Goal: Transaction & Acquisition: Purchase product/service

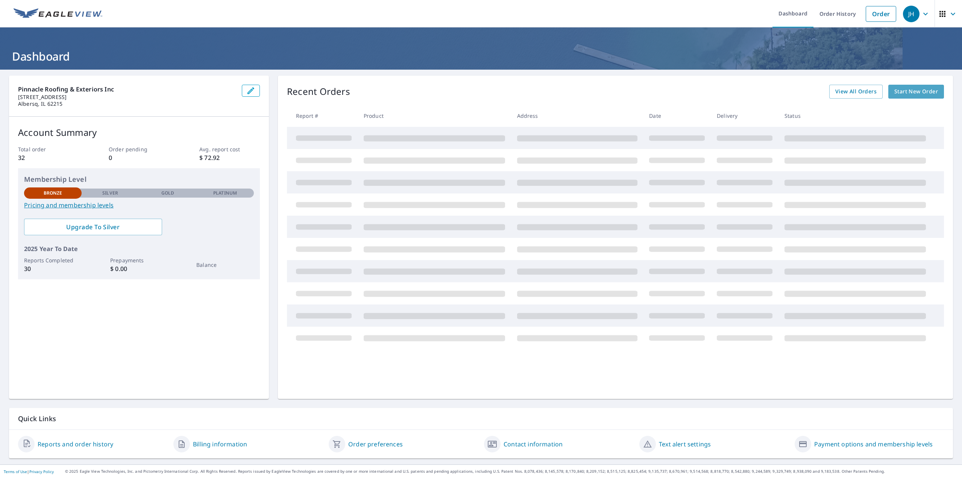
click at [897, 91] on span "Start New Order" at bounding box center [917, 91] width 44 height 9
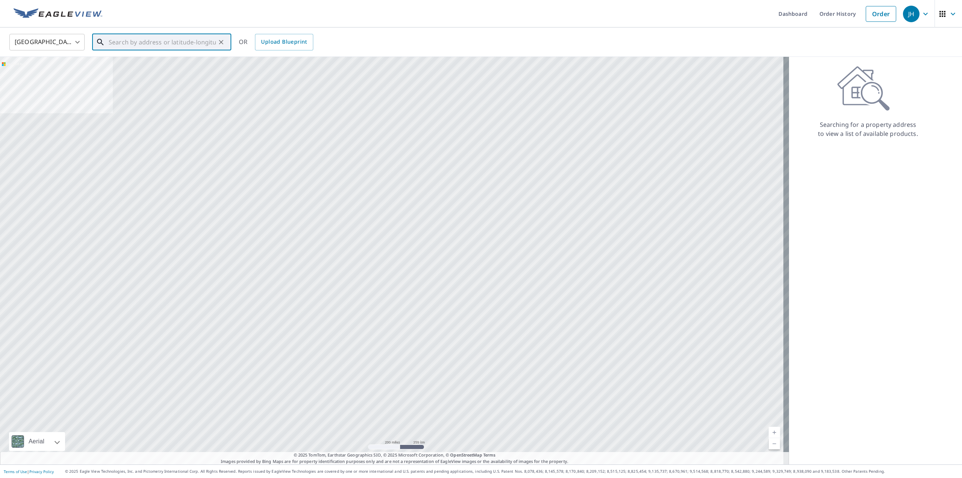
click at [164, 42] on input "text" at bounding box center [162, 42] width 107 height 21
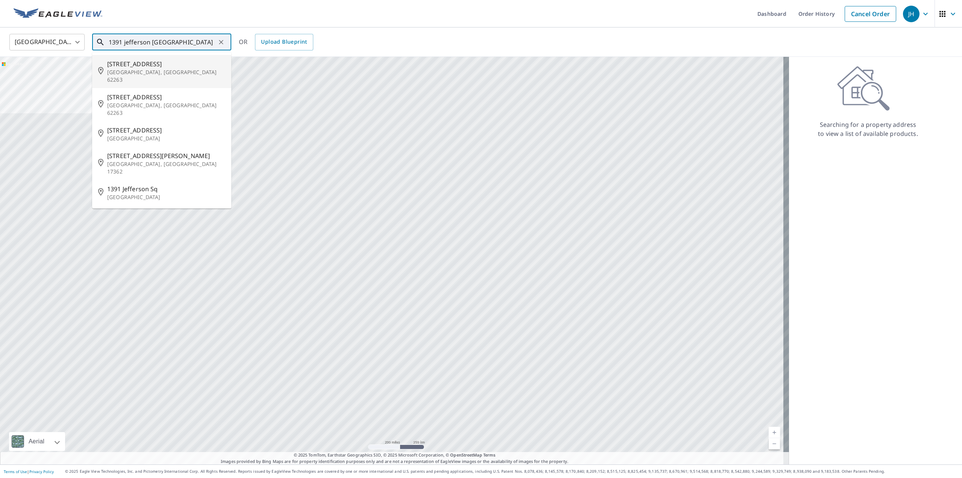
click at [157, 68] on p "[GEOGRAPHIC_DATA], [GEOGRAPHIC_DATA] 62263" at bounding box center [166, 75] width 118 height 15
type input "[STREET_ADDRESS]"
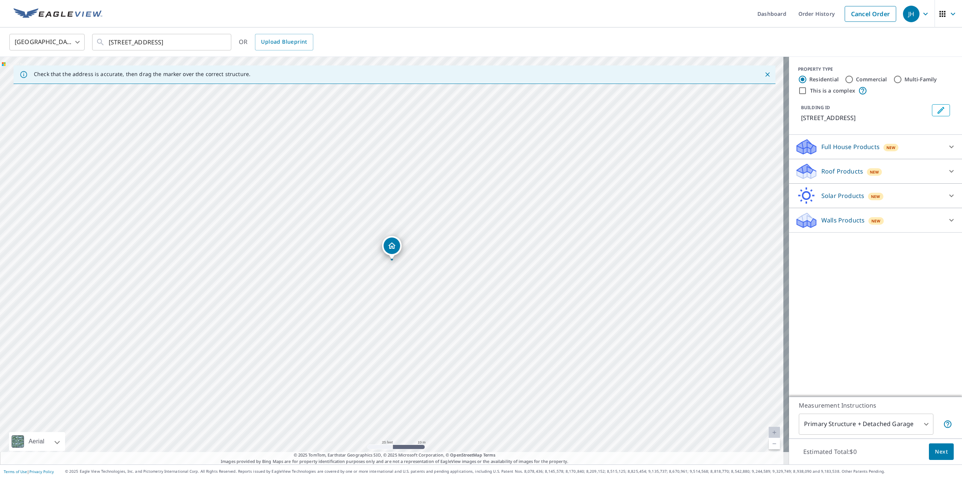
click at [947, 169] on icon at bounding box center [951, 171] width 9 height 9
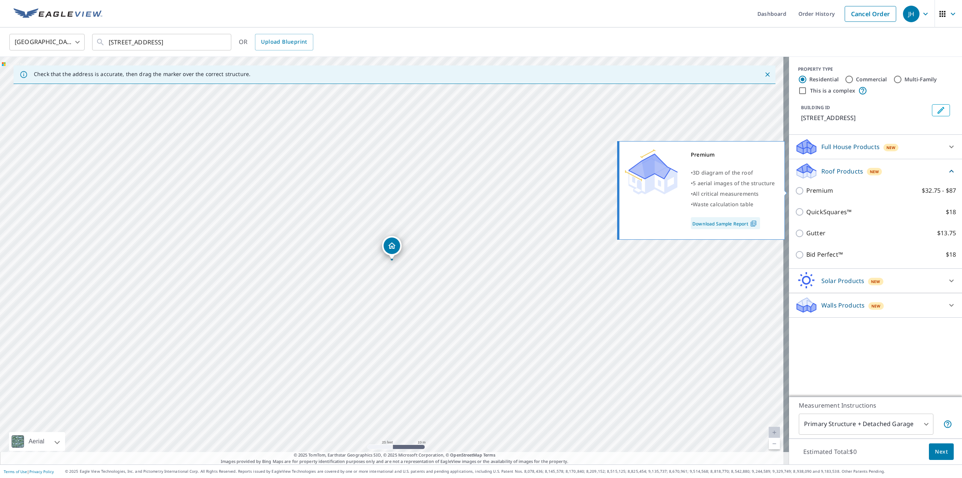
click at [816, 189] on p "Premium" at bounding box center [820, 190] width 27 height 9
click at [807, 189] on input "Premium $32.75 - $87" at bounding box center [800, 190] width 11 height 9
checkbox input "true"
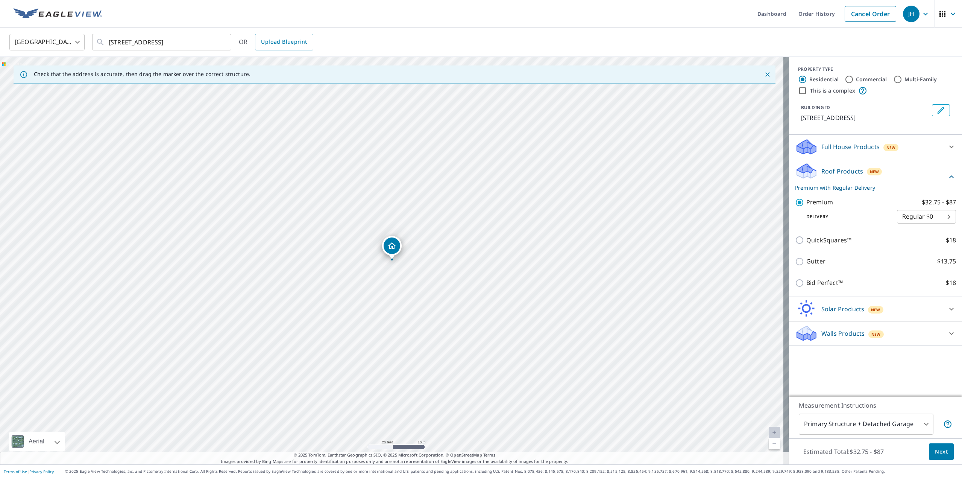
click at [934, 462] on div "Estimated Total: $32.75 - $87 Next" at bounding box center [875, 451] width 173 height 26
click at [937, 449] on span "Next" at bounding box center [941, 451] width 13 height 9
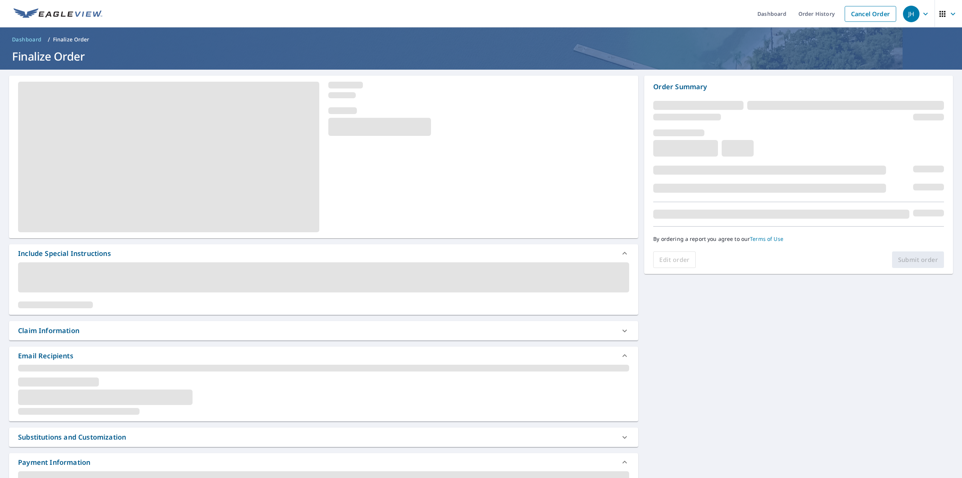
click at [113, 331] on div "Claim Information" at bounding box center [317, 330] width 598 height 10
click at [623, 334] on icon at bounding box center [624, 330] width 9 height 9
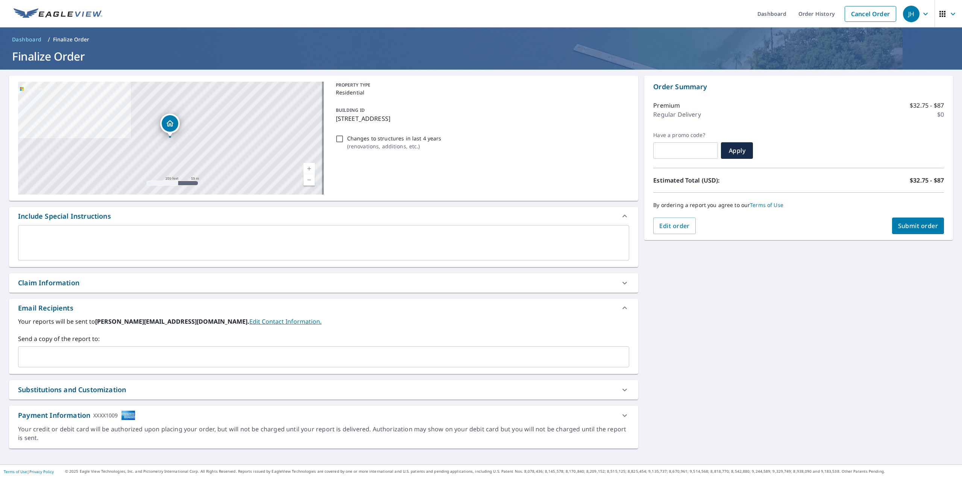
click at [623, 281] on icon at bounding box center [624, 282] width 9 height 9
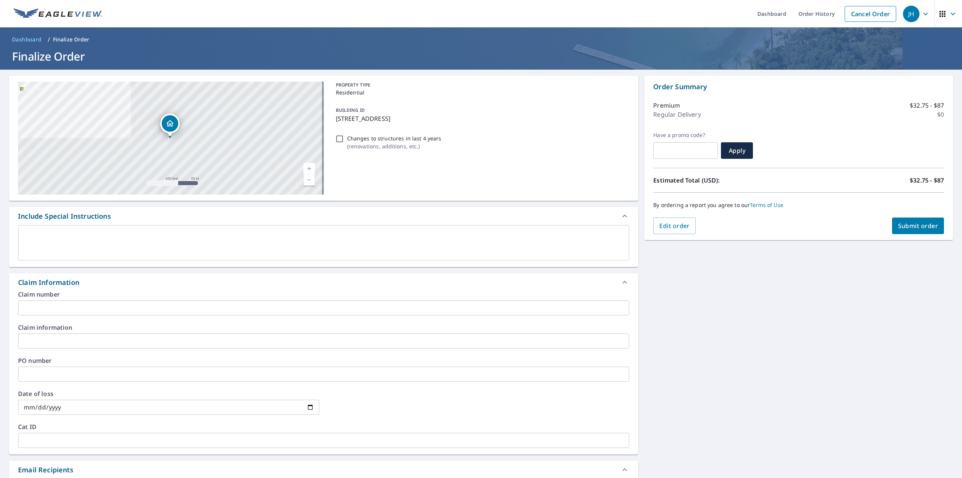
click at [47, 342] on input "text" at bounding box center [323, 340] width 611 height 15
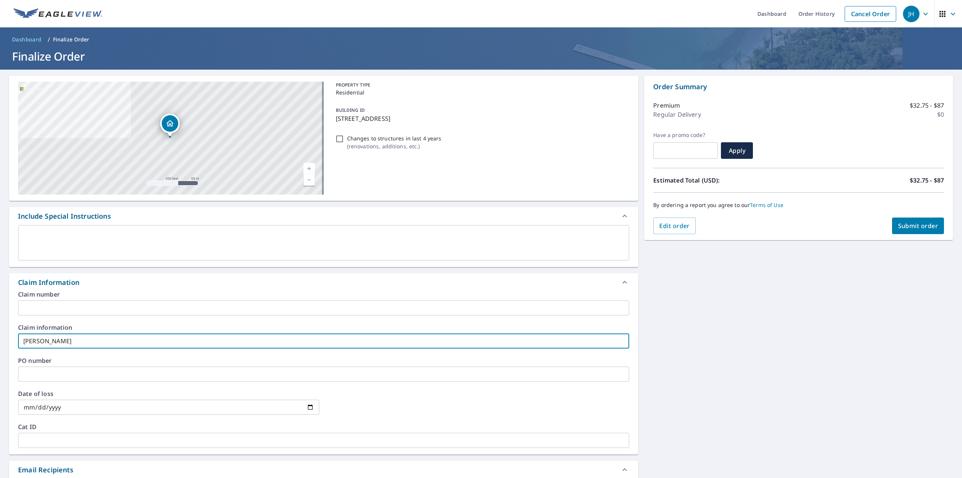
type input "[PERSON_NAME]"
click at [737, 344] on div "[STREET_ADDRESS] A standard road map Aerial A detailed look from above Labels L…" at bounding box center [481, 343] width 962 height 547
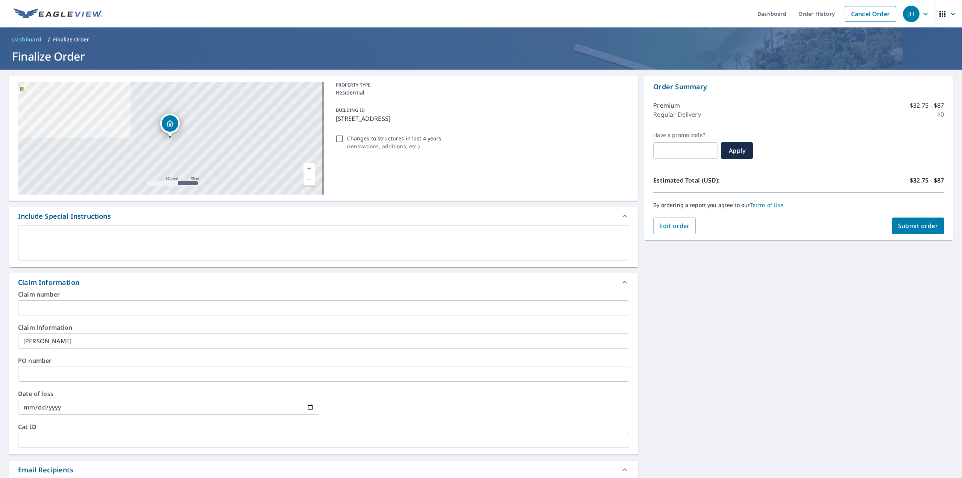
click at [900, 223] on span "Submit order" at bounding box center [918, 226] width 40 height 8
